Goal: Transaction & Acquisition: Purchase product/service

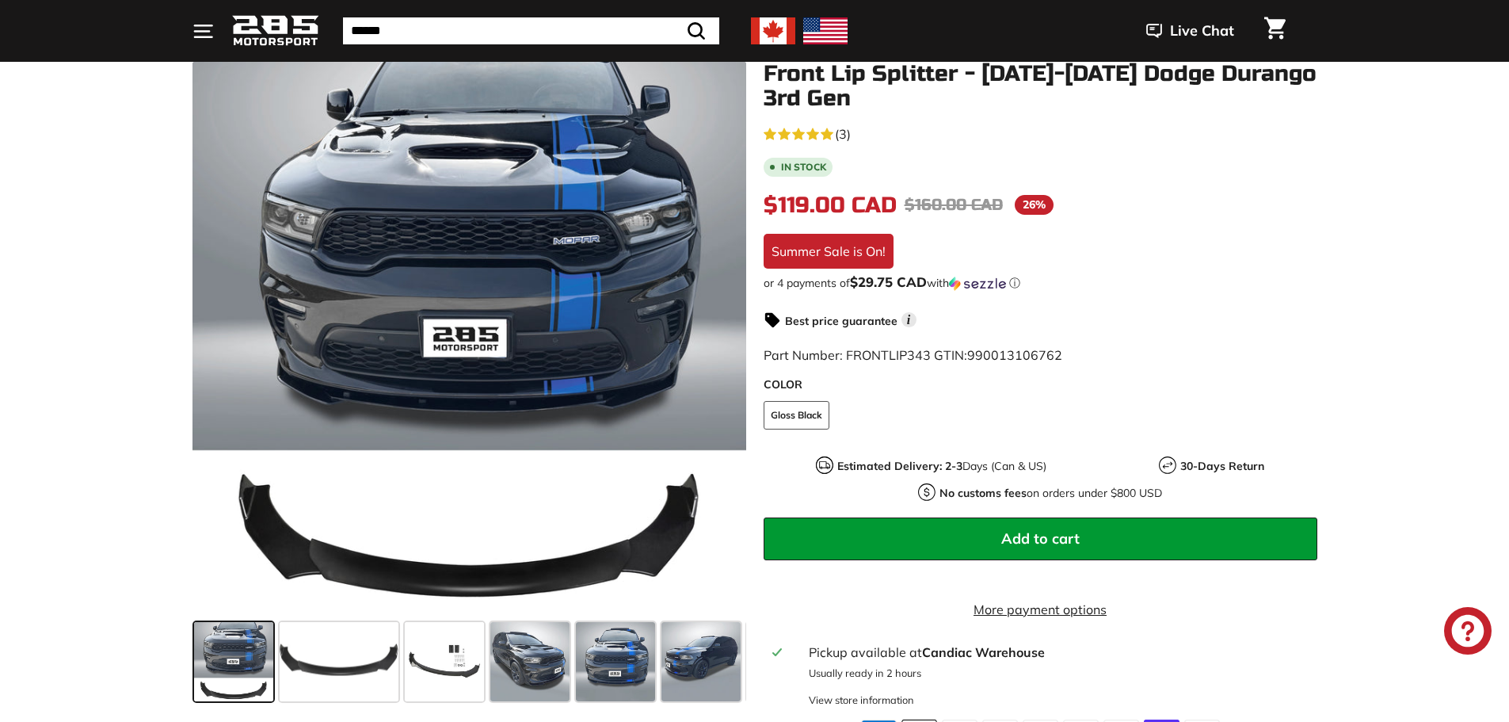
scroll to position [238, 0]
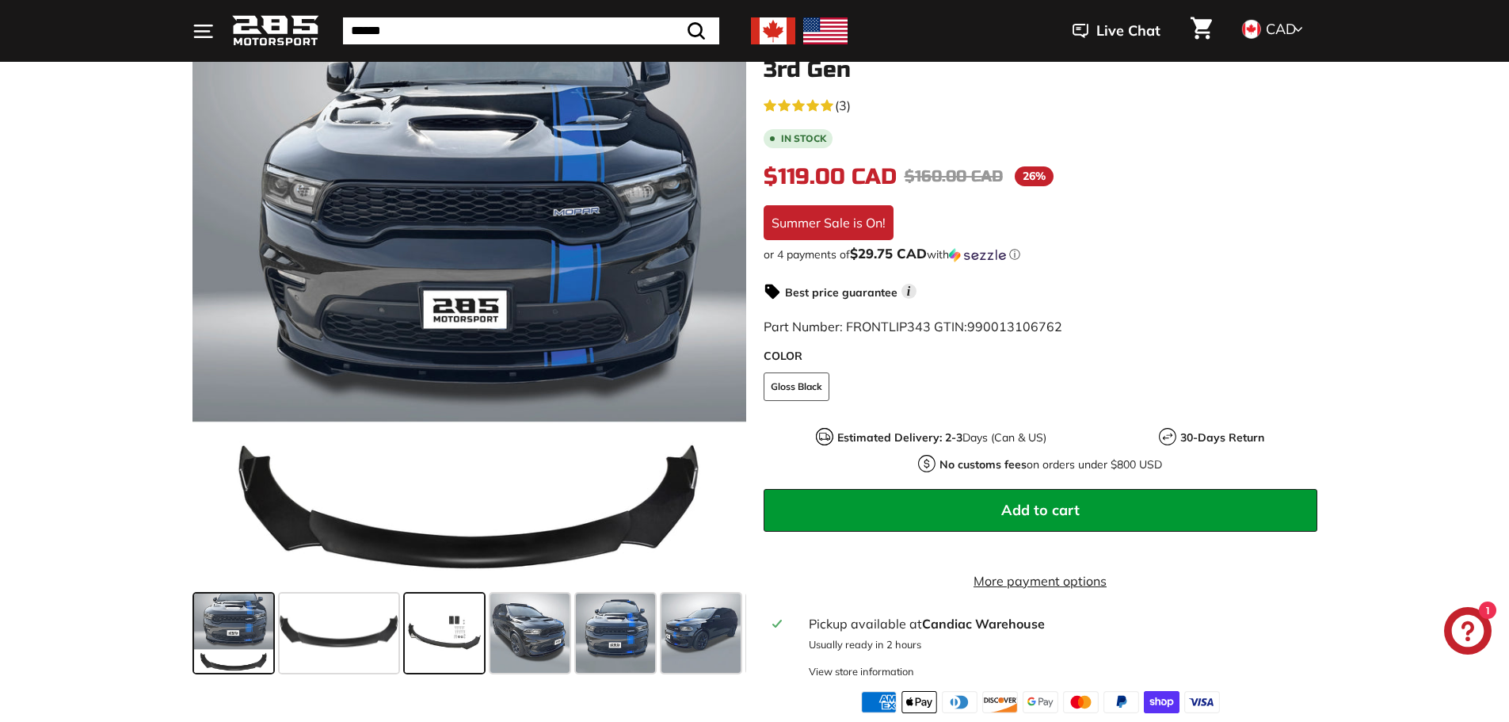
click at [430, 635] on span at bounding box center [444, 632] width 79 height 79
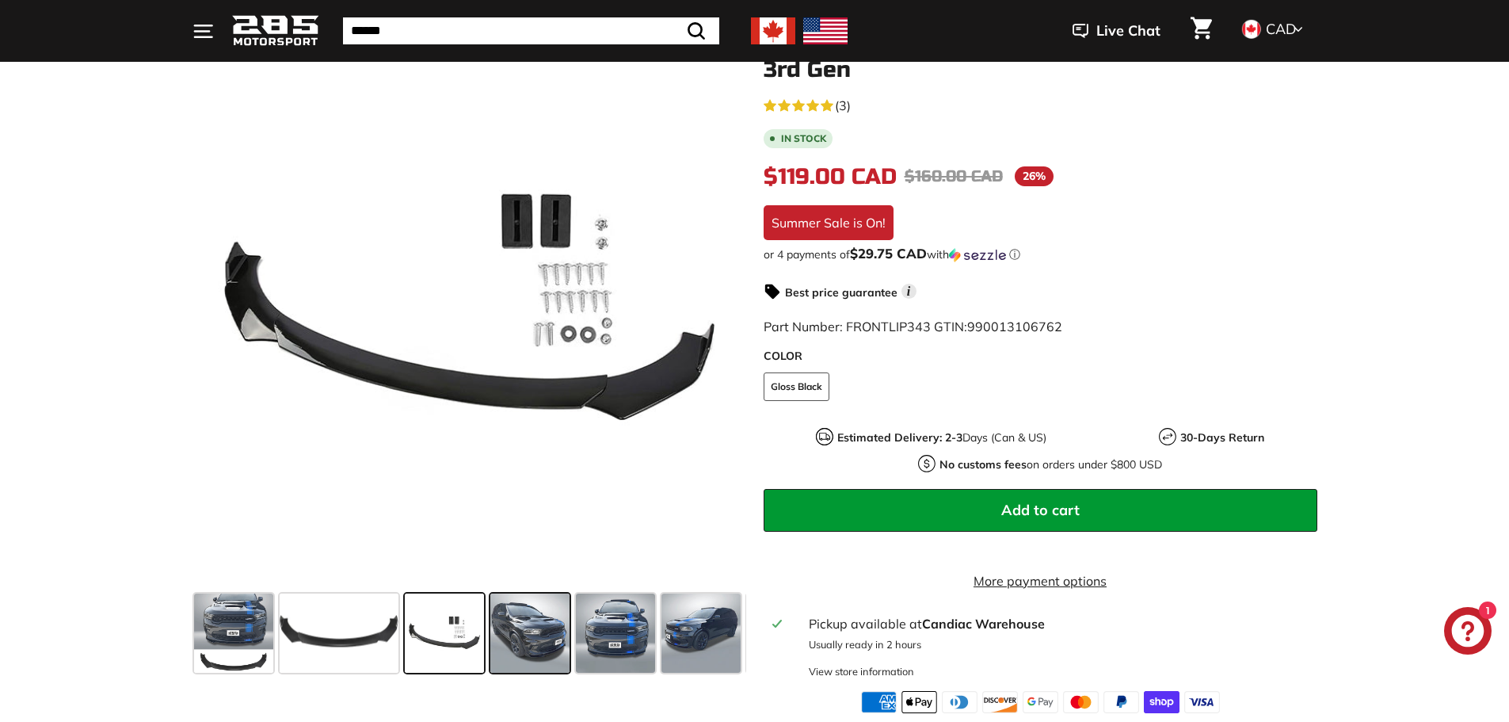
click at [520, 639] on span at bounding box center [529, 632] width 79 height 79
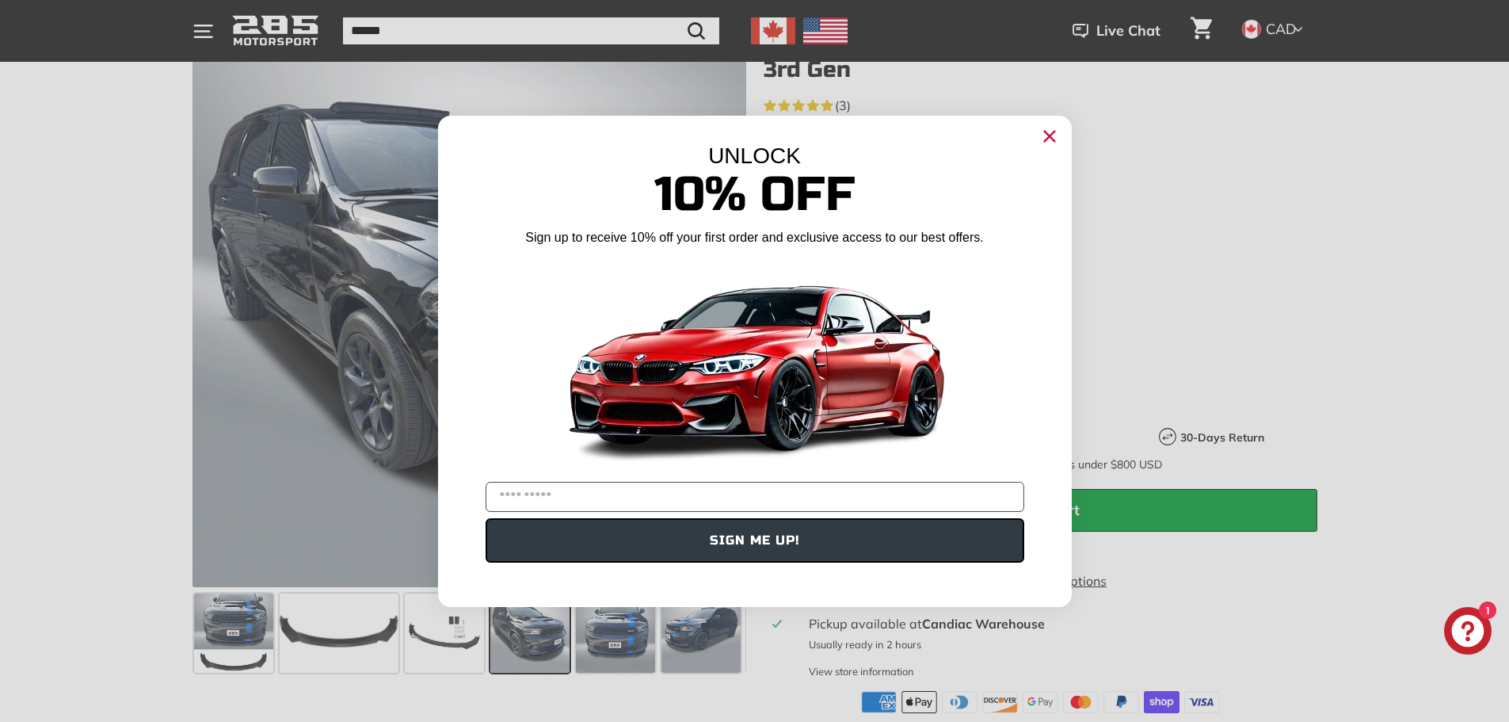
click at [1047, 137] on icon "Close dialog" at bounding box center [1049, 136] width 10 height 10
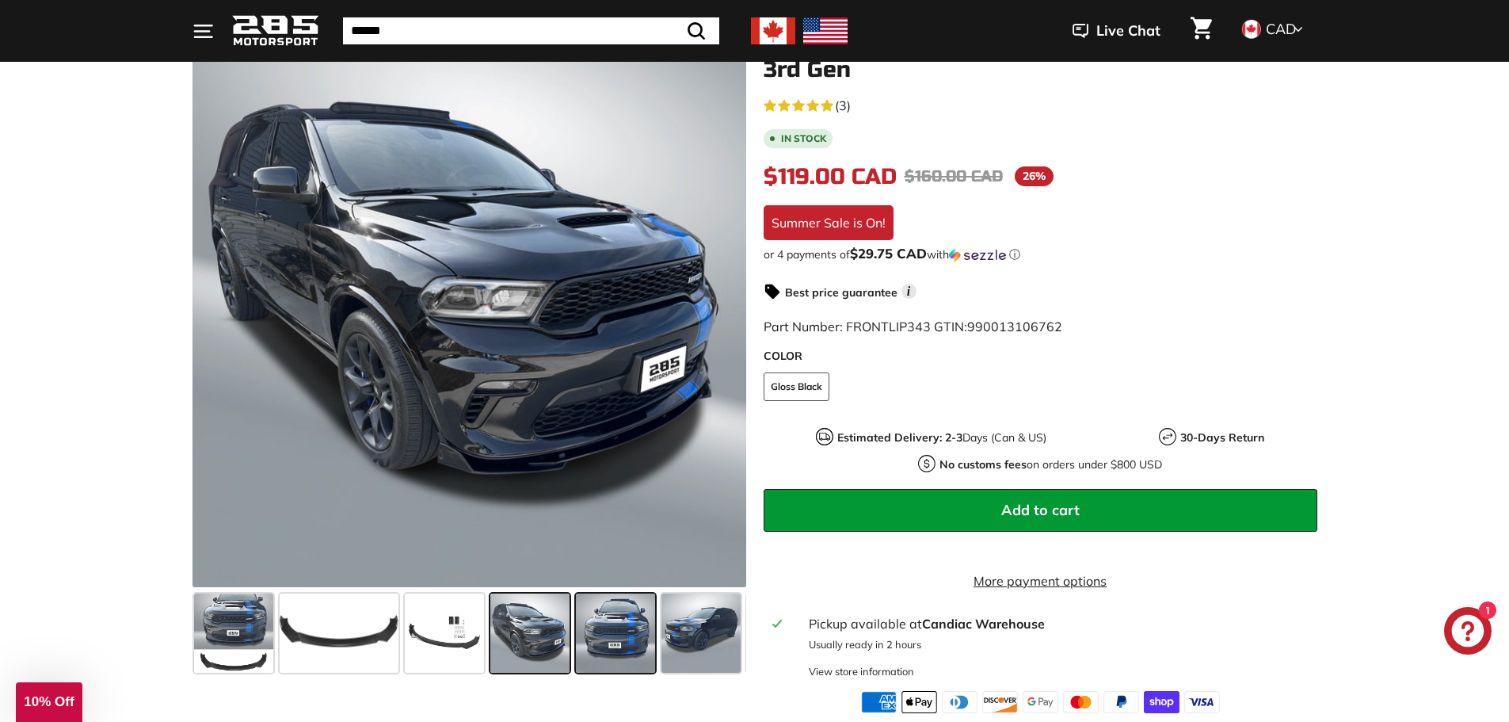
click at [595, 632] on span at bounding box center [615, 632] width 79 height 79
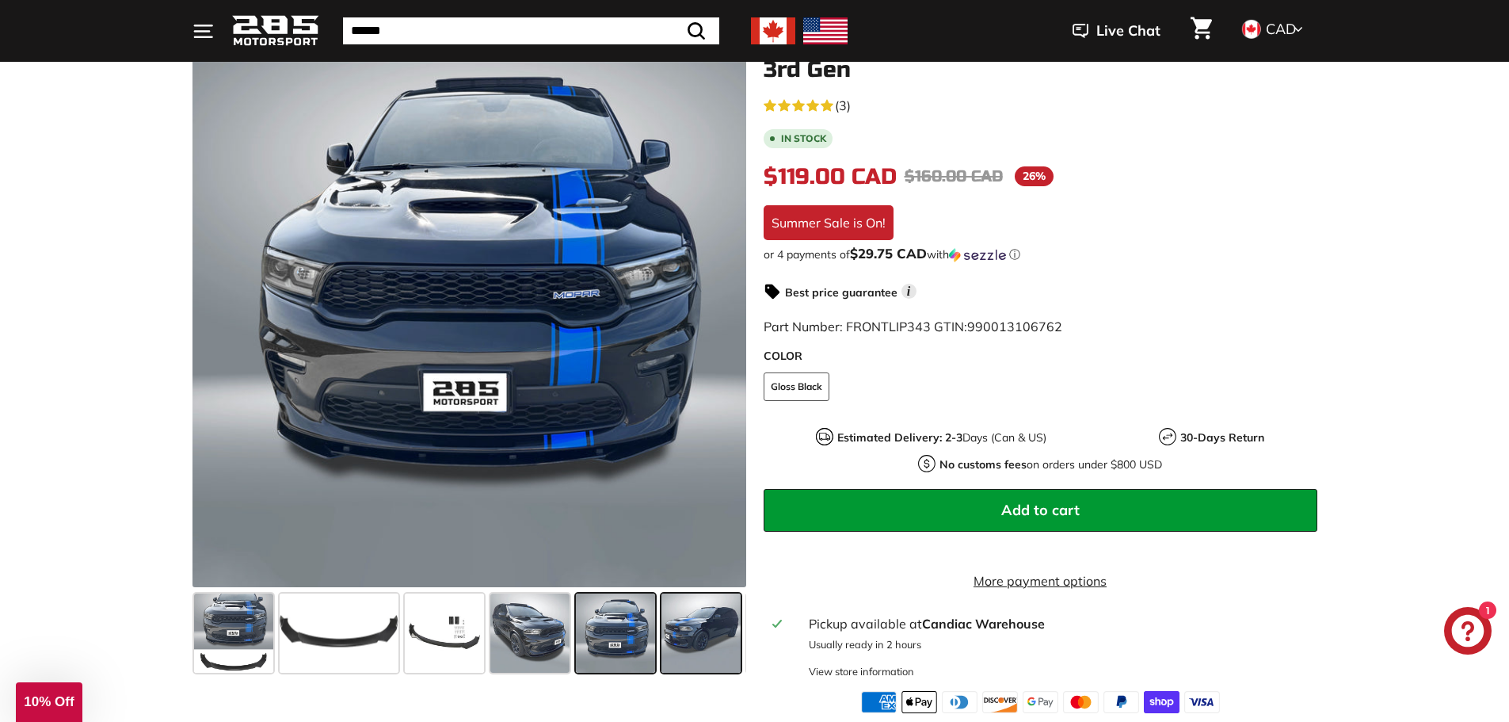
click at [677, 624] on span at bounding box center [701, 632] width 79 height 79
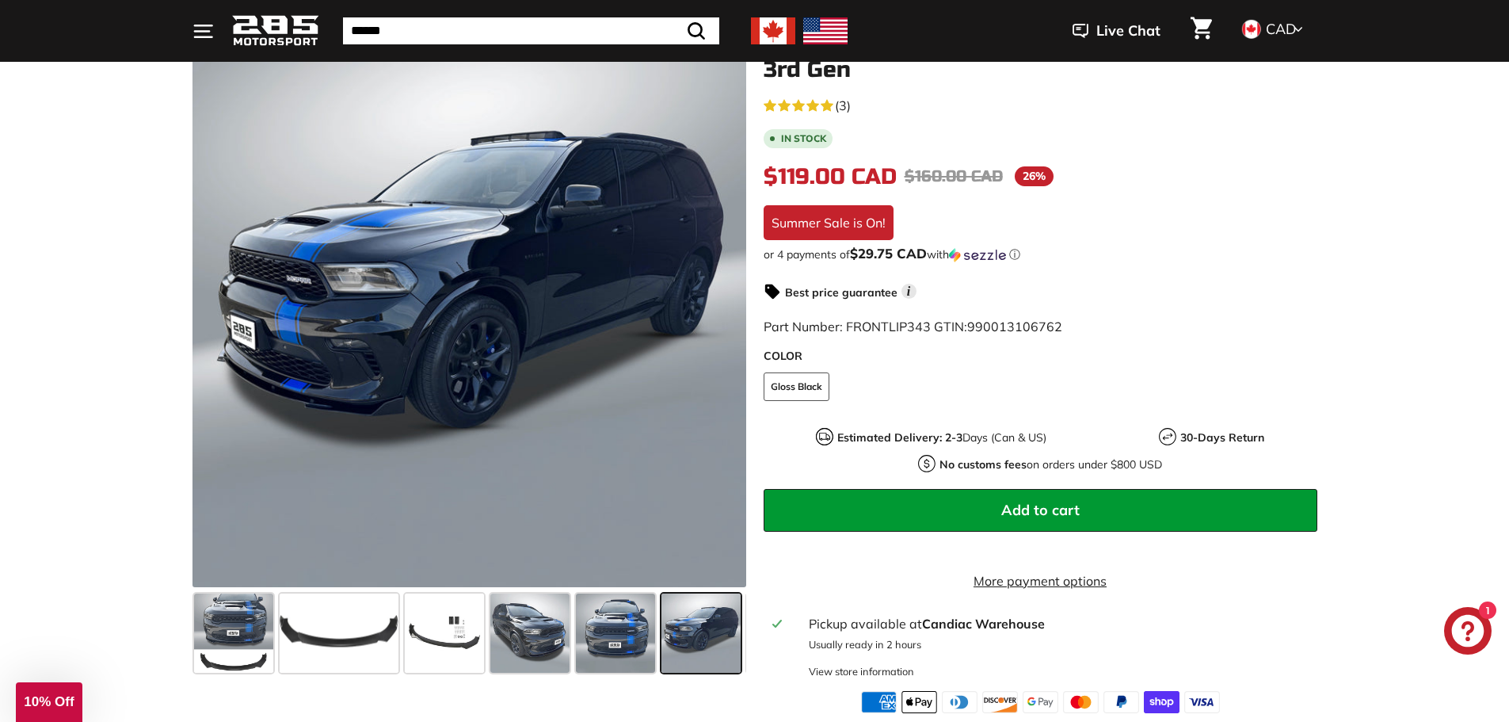
scroll to position [0, 83]
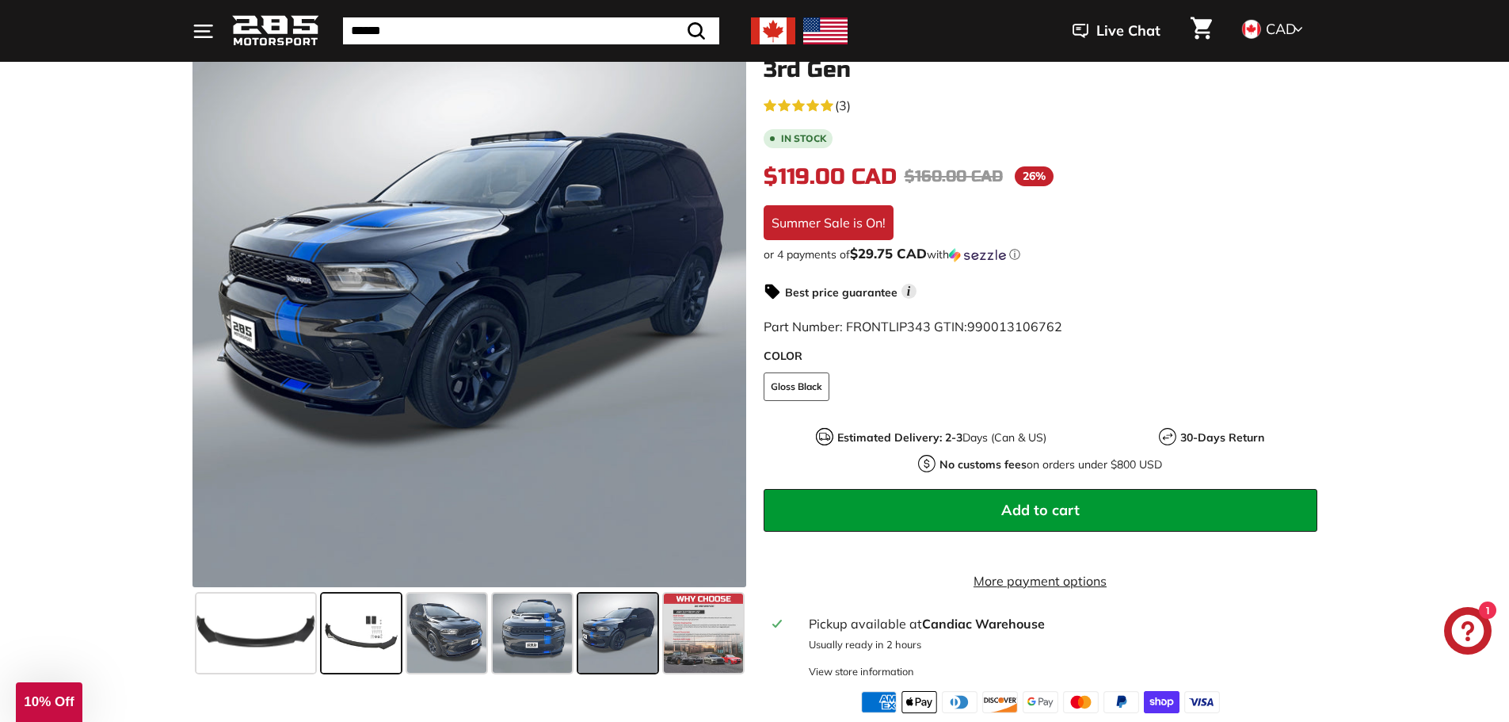
click at [364, 639] on span at bounding box center [361, 632] width 79 height 79
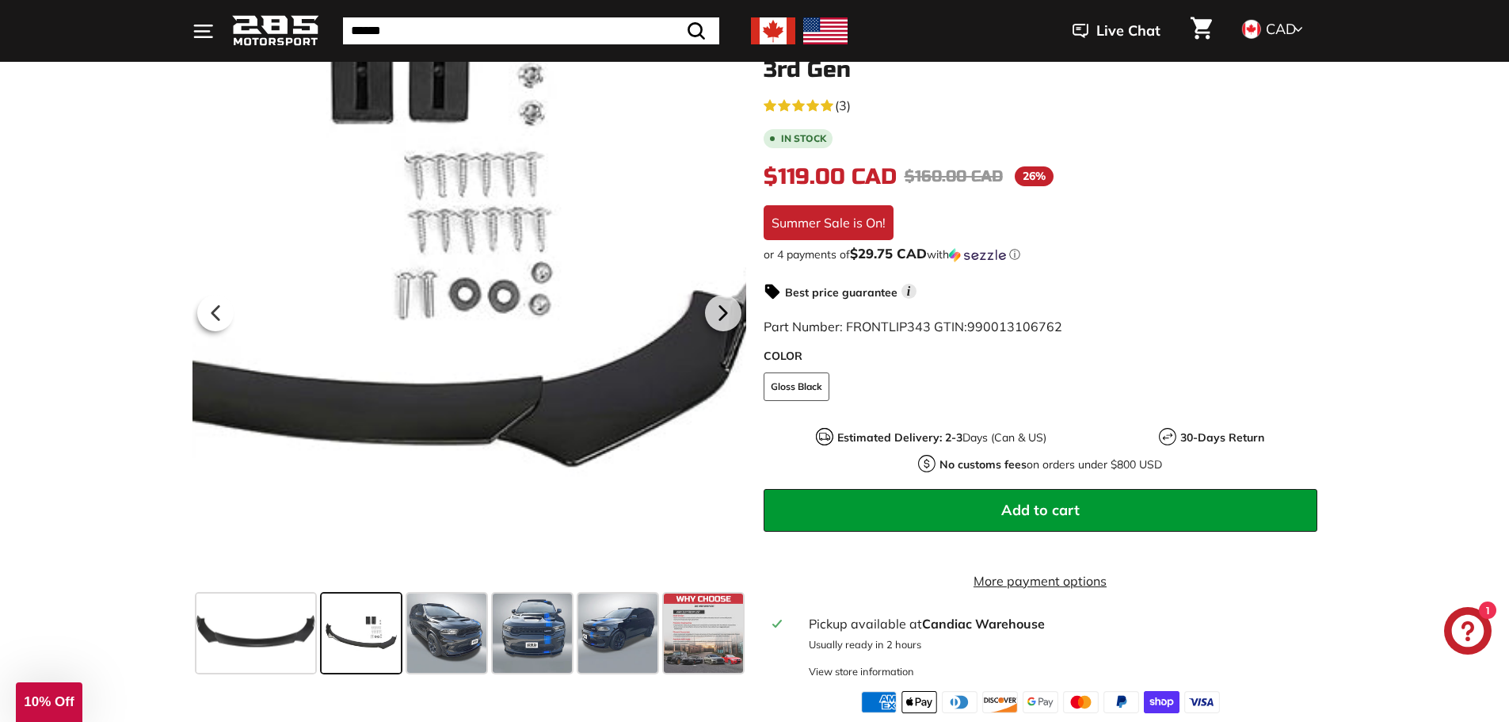
click at [672, 373] on div at bounding box center [470, 310] width 554 height 554
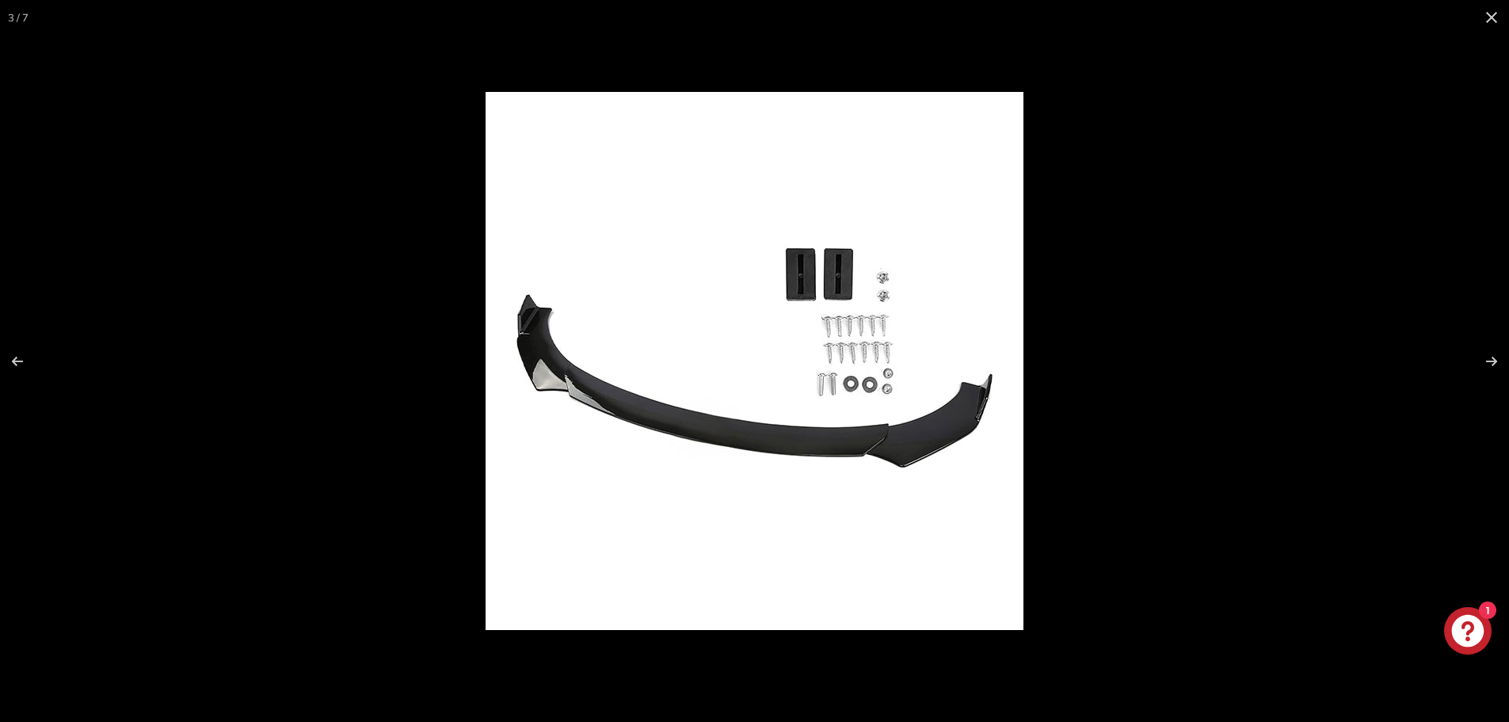
click at [909, 436] on img at bounding box center [755, 361] width 538 height 538
click at [1490, 357] on button at bounding box center [1481, 361] width 55 height 79
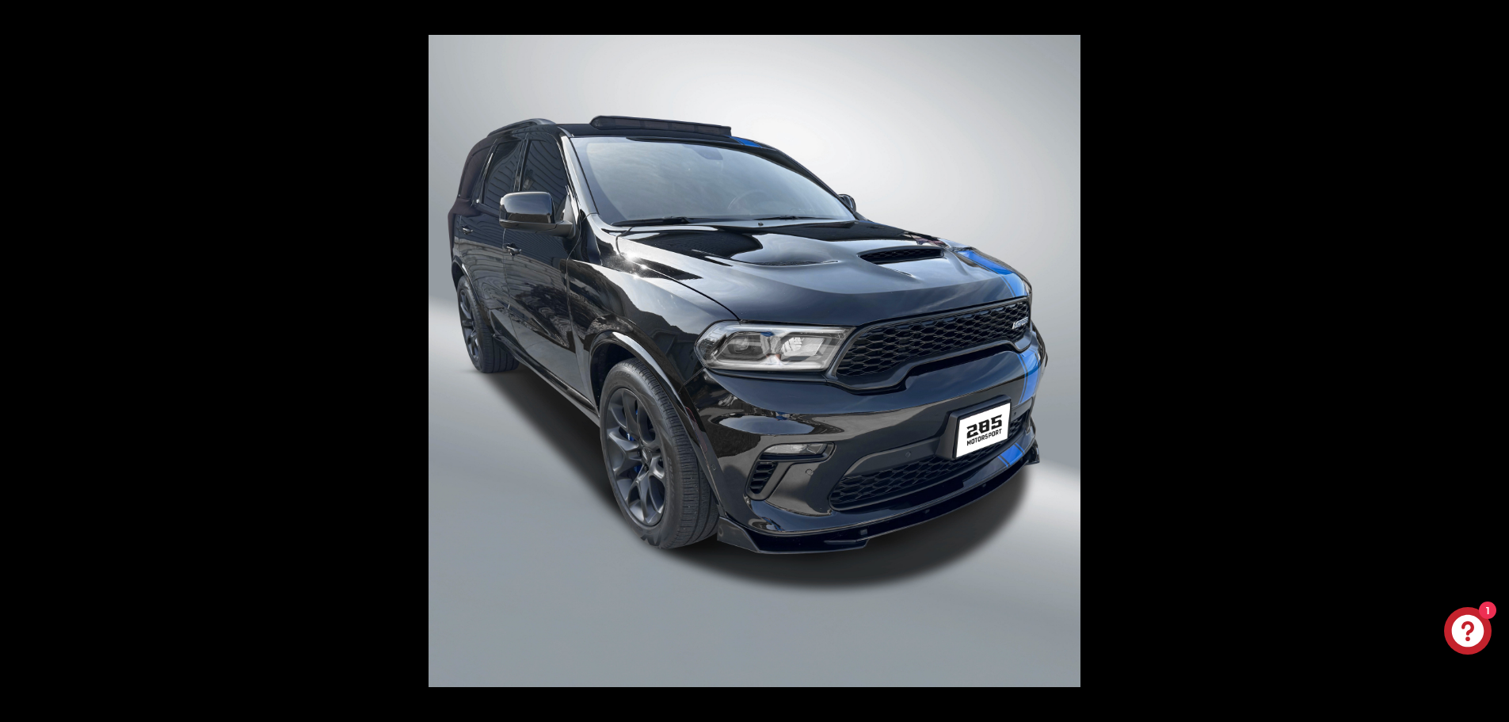
click at [1490, 357] on button at bounding box center [1481, 361] width 55 height 79
